Goal: Information Seeking & Learning: Learn about a topic

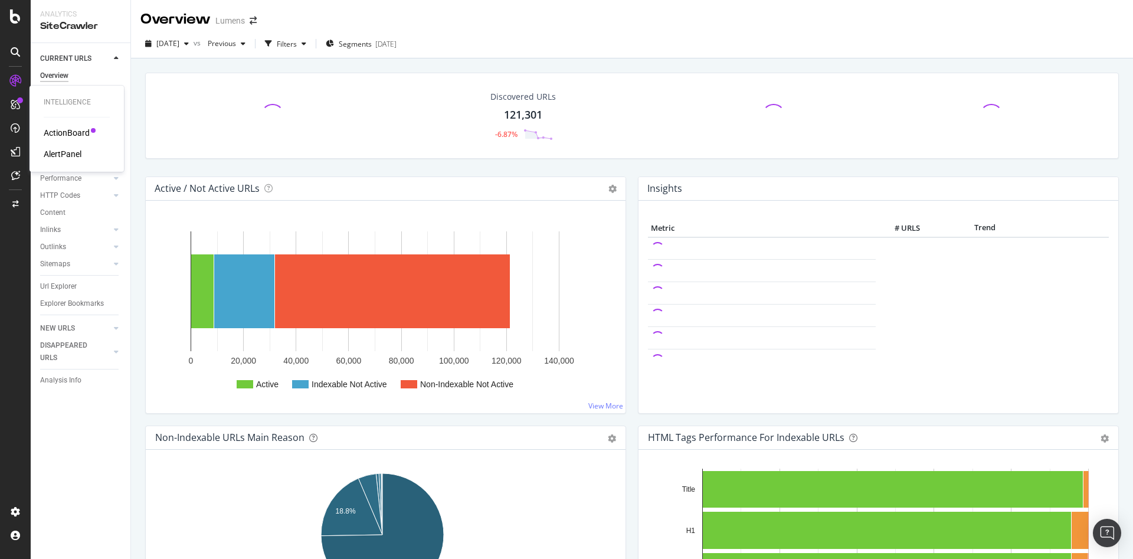
click at [60, 131] on div "ActionBoard" at bounding box center [67, 133] width 46 height 12
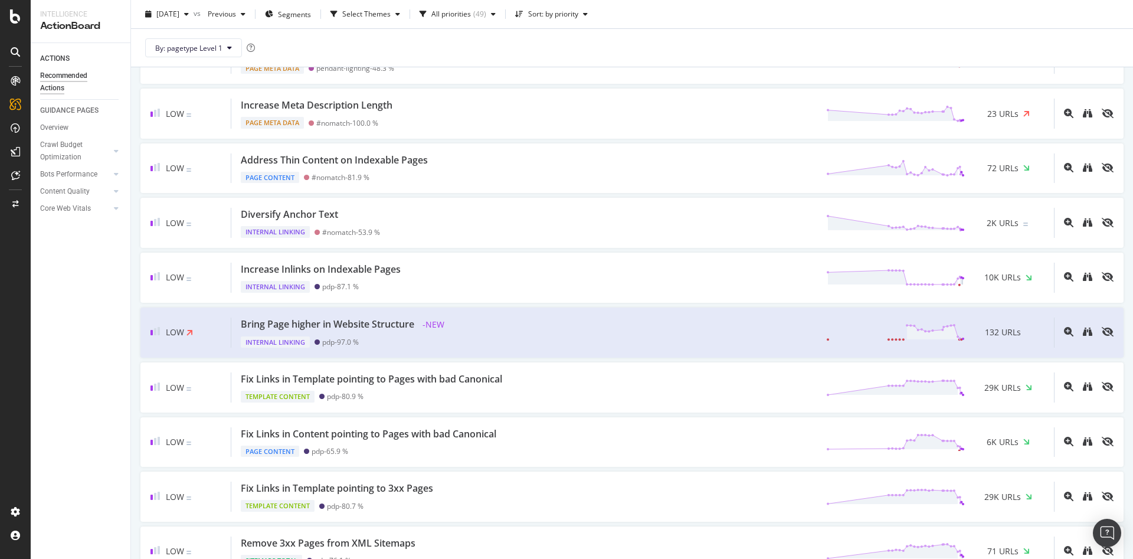
scroll to position [874, 0]
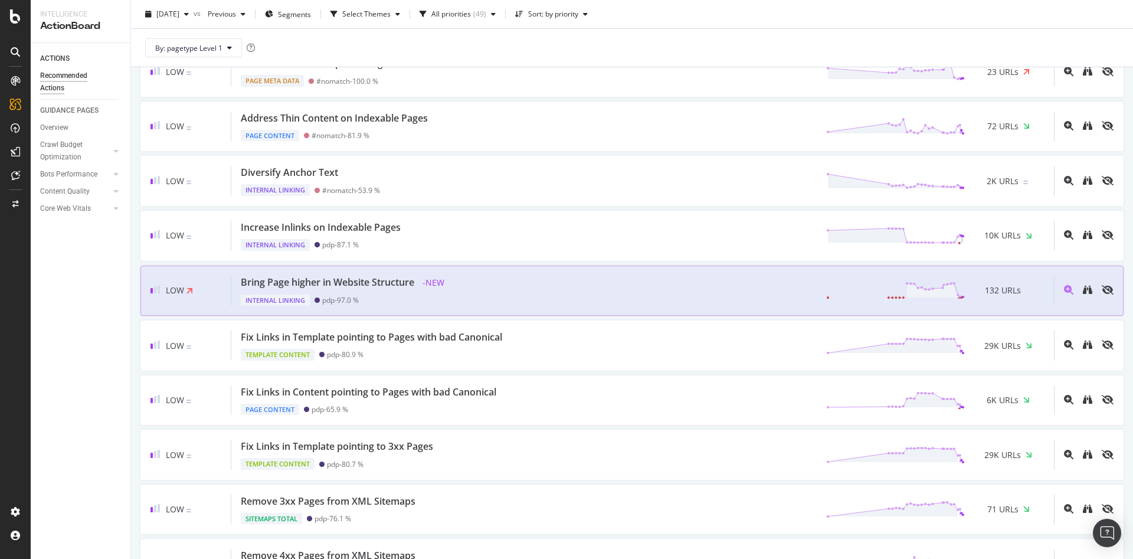
click at [549, 296] on div "Bring Page higher in Website Structure - NEW Internal Linking pdp - 97.0 % 132 …" at bounding box center [642, 291] width 823 height 31
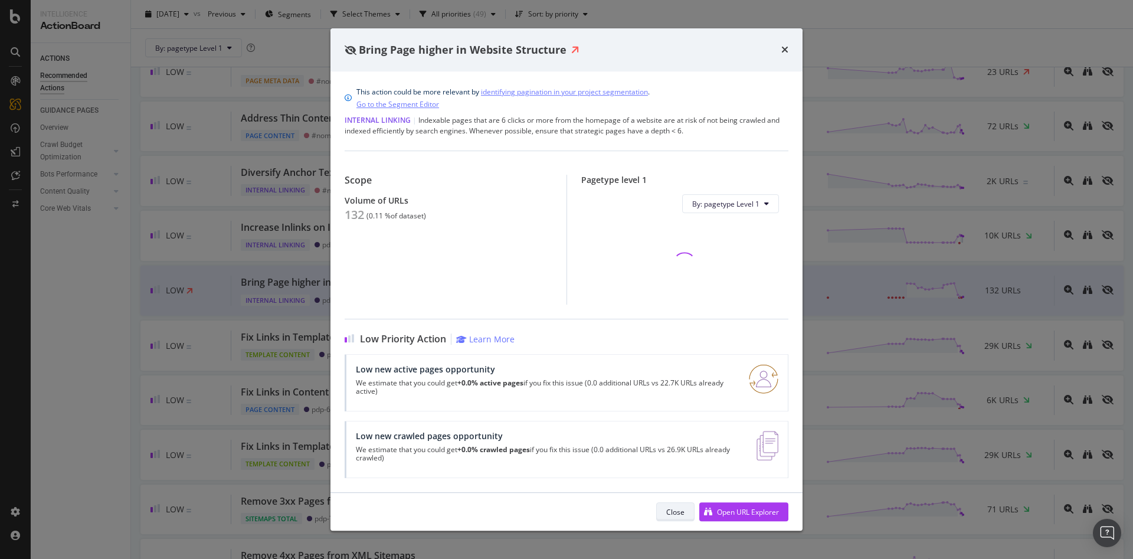
click at [680, 509] on div "Close" at bounding box center [675, 512] width 18 height 10
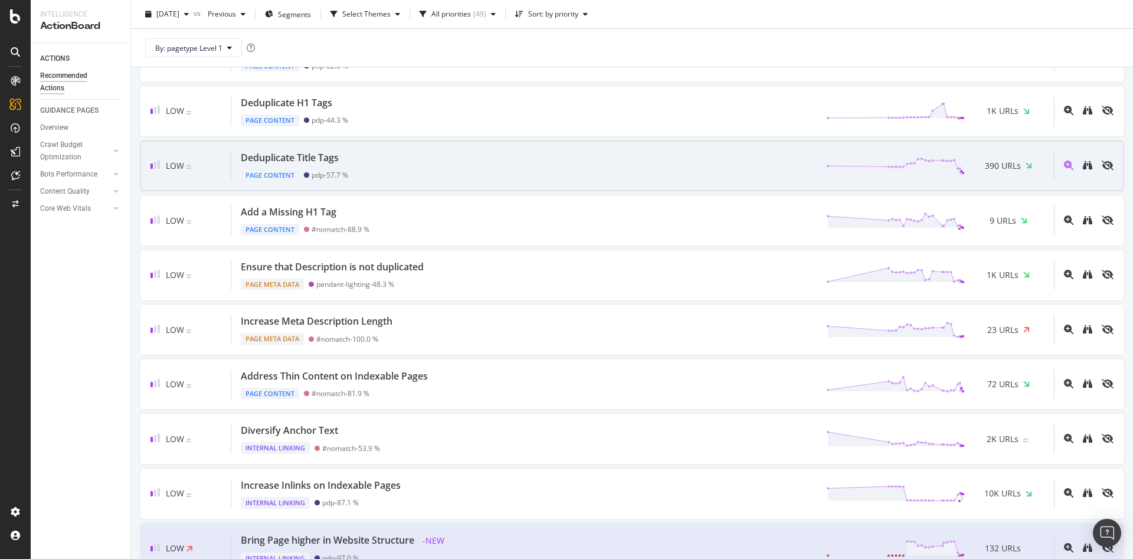
scroll to position [616, 0]
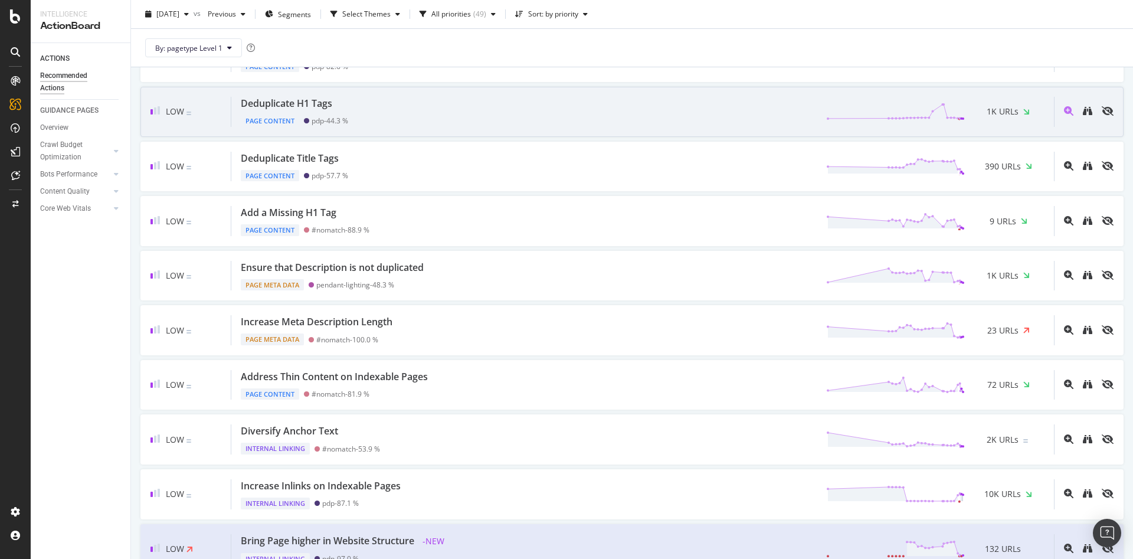
click at [594, 113] on div "Deduplicate H1 Tags Page Content pdp - 44.3 % 1K URLs" at bounding box center [642, 112] width 823 height 30
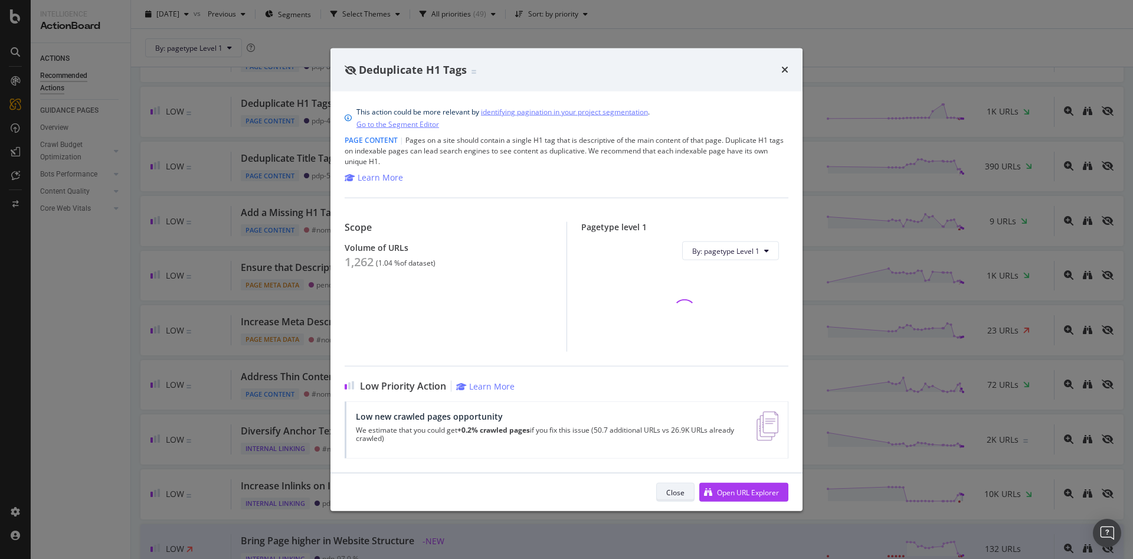
click at [668, 490] on div "Close" at bounding box center [675, 492] width 18 height 10
